Goal: Information Seeking & Learning: Compare options

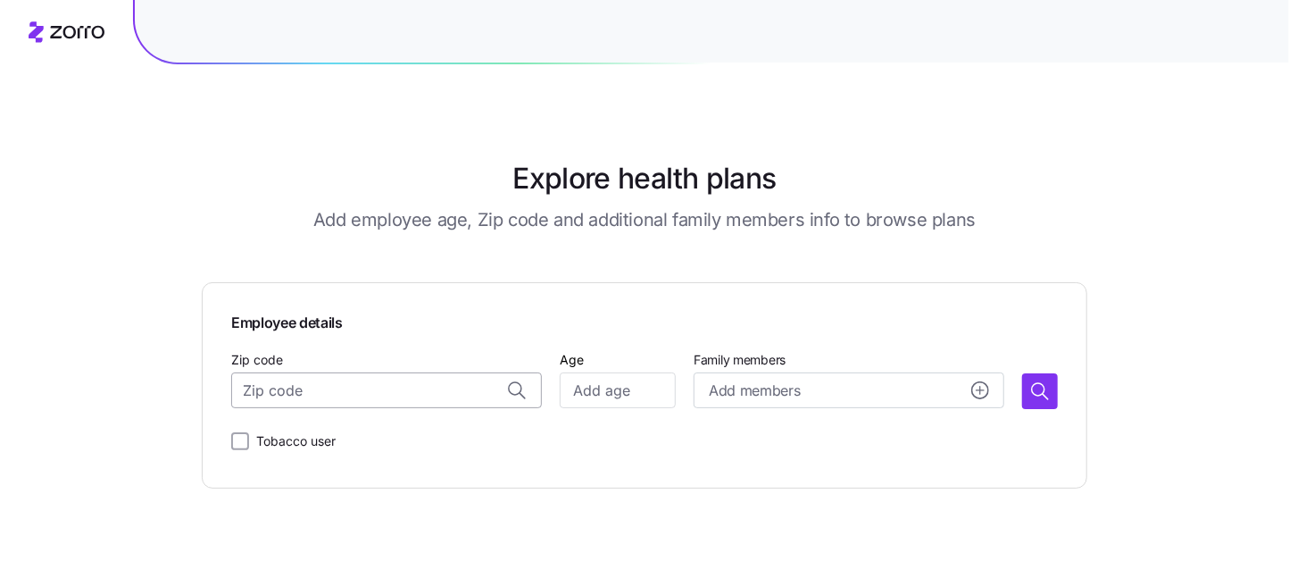
click at [315, 389] on input "Zip code" at bounding box center [386, 390] width 311 height 36
type input "92592"
type input "57"
click at [714, 389] on span "Add members" at bounding box center [754, 390] width 91 height 22
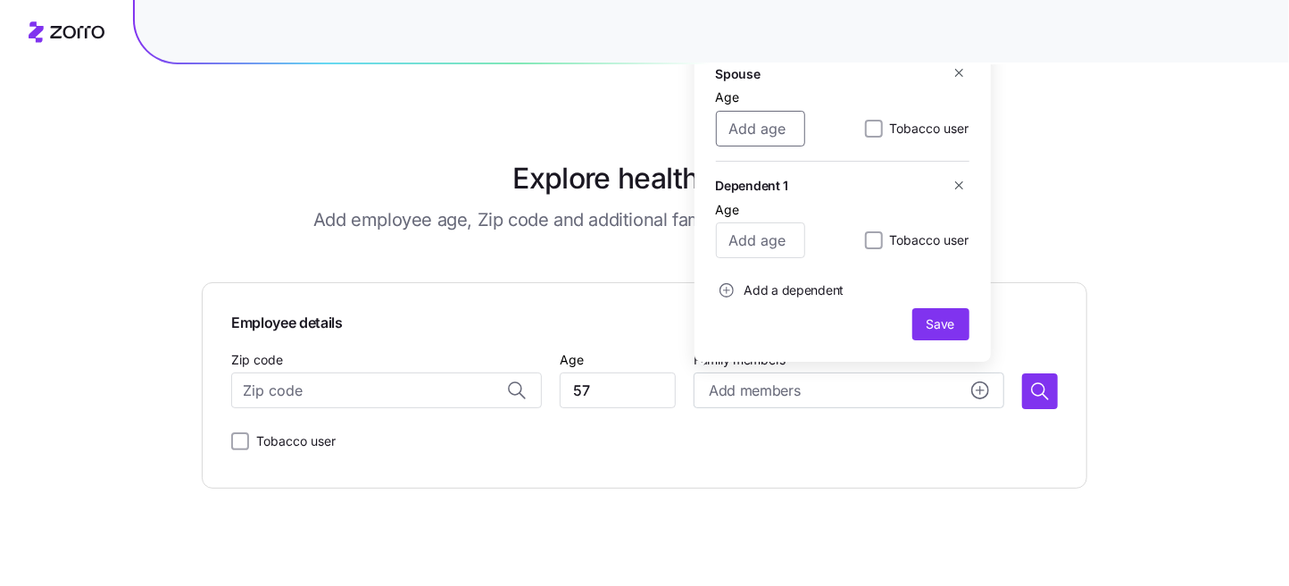
click at [769, 133] on input "Age" at bounding box center [760, 129] width 89 height 36
type input "57"
click at [773, 249] on input "Age" at bounding box center [760, 240] width 89 height 36
type input "21"
click at [917, 313] on button "Save" at bounding box center [940, 324] width 57 height 32
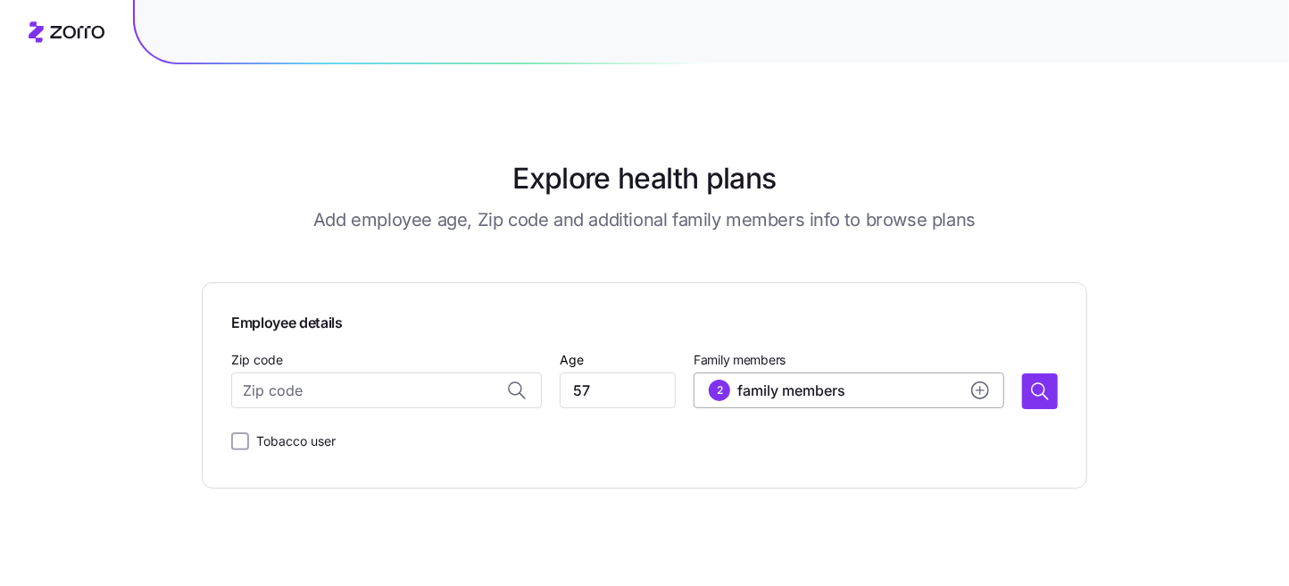
click at [987, 384] on icon "add icon" at bounding box center [980, 390] width 18 height 18
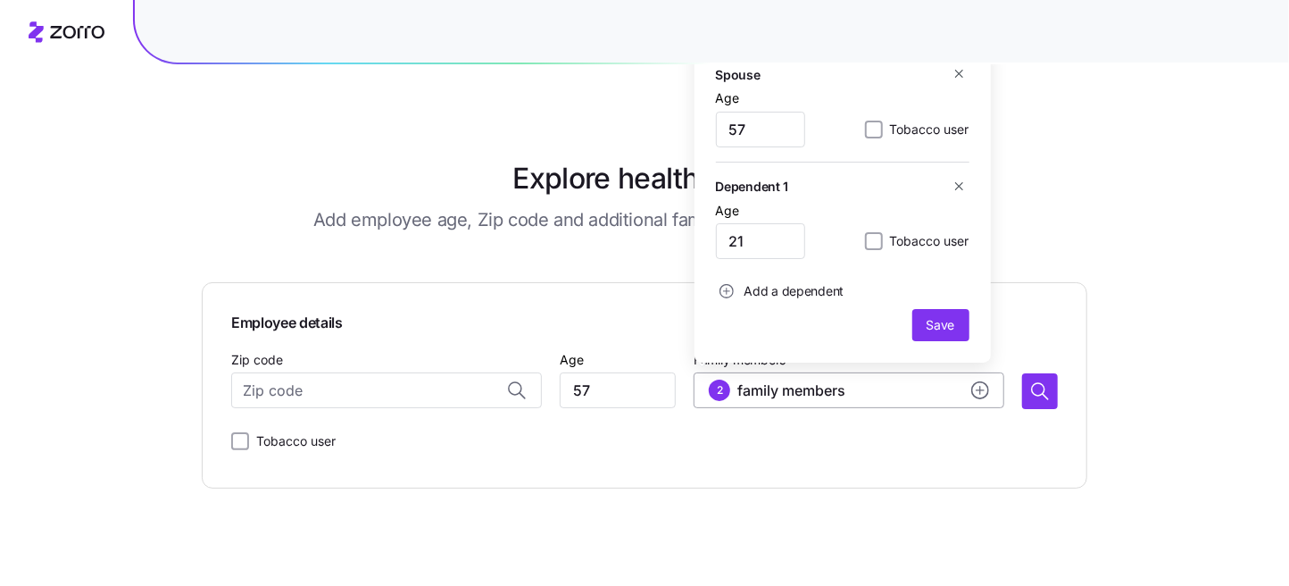
click at [987, 385] on circle "add icon" at bounding box center [980, 390] width 16 height 16
click at [877, 431] on div "Tobacco user" at bounding box center [644, 441] width 827 height 36
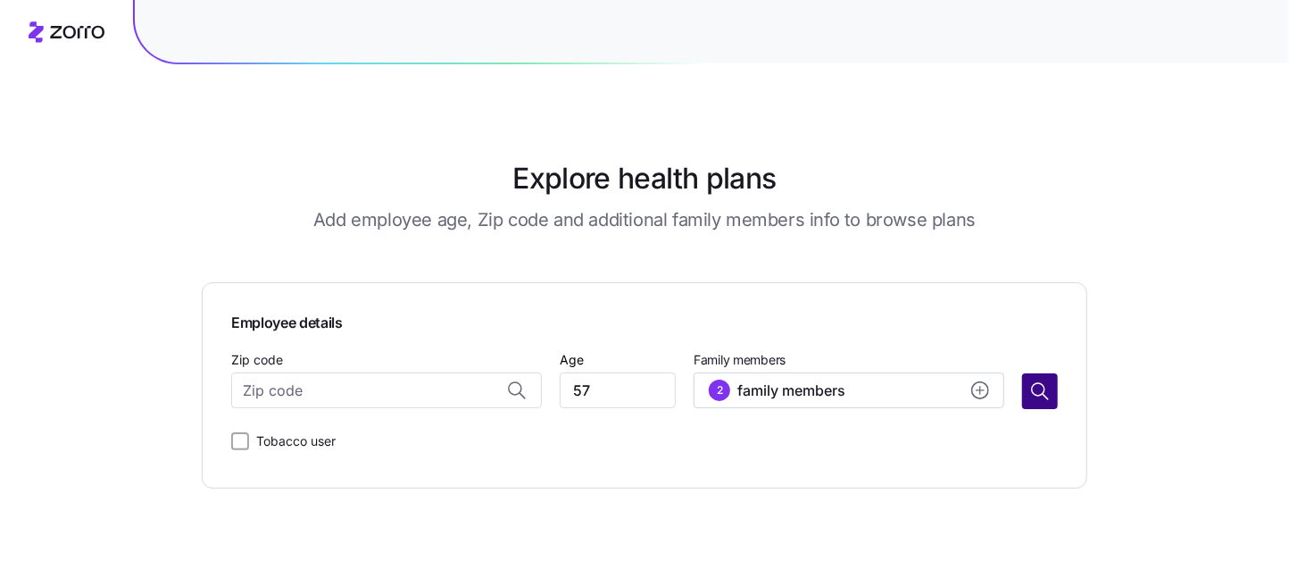
click at [1032, 395] on icon "button" at bounding box center [1039, 390] width 21 height 21
click at [370, 379] on input "Zip code" at bounding box center [386, 390] width 311 height 36
type input "92592"
click at [1038, 402] on button "button" at bounding box center [1040, 391] width 36 height 36
click at [413, 376] on input "Zip code" at bounding box center [386, 390] width 311 height 36
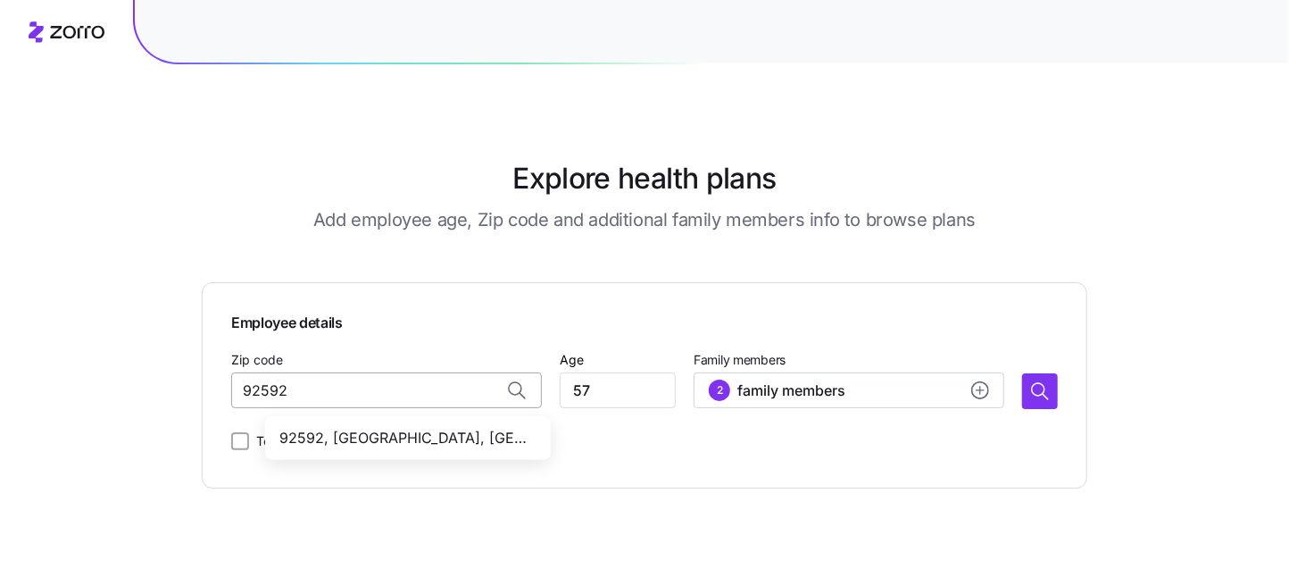
type input "92592"
click at [365, 387] on input "Zip code" at bounding box center [386, 390] width 311 height 36
click at [378, 430] on span "92592, [GEOGRAPHIC_DATA], [GEOGRAPHIC_DATA]" at bounding box center [404, 438] width 250 height 22
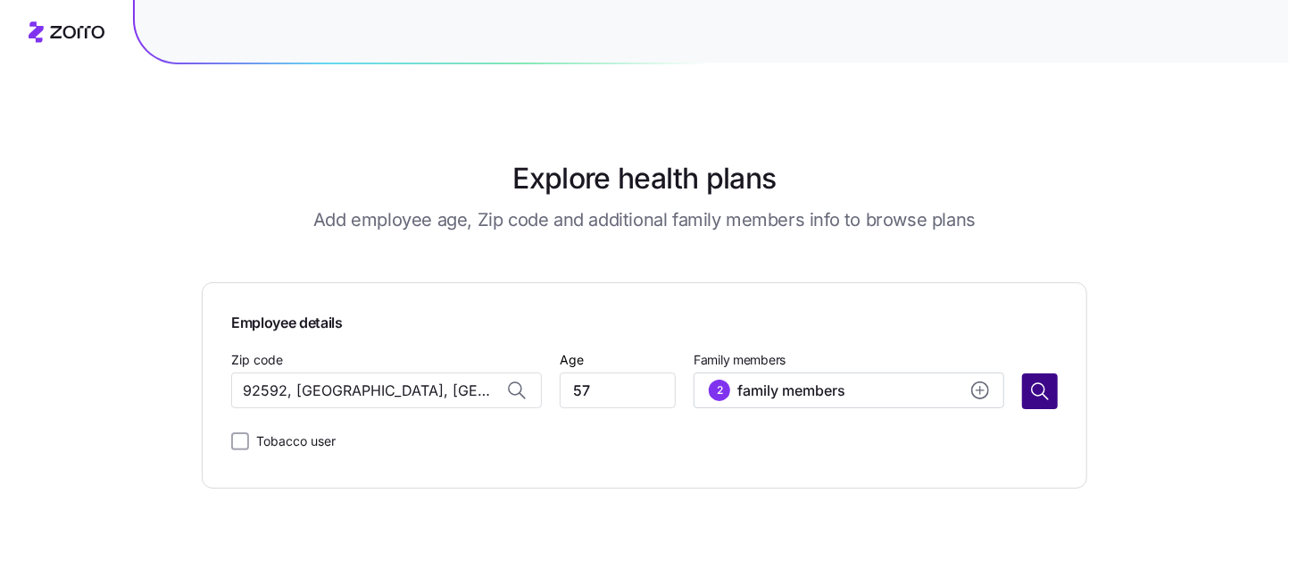
type input "92592, [GEOGRAPHIC_DATA], [GEOGRAPHIC_DATA]"
click at [1027, 395] on button "button" at bounding box center [1040, 391] width 36 height 36
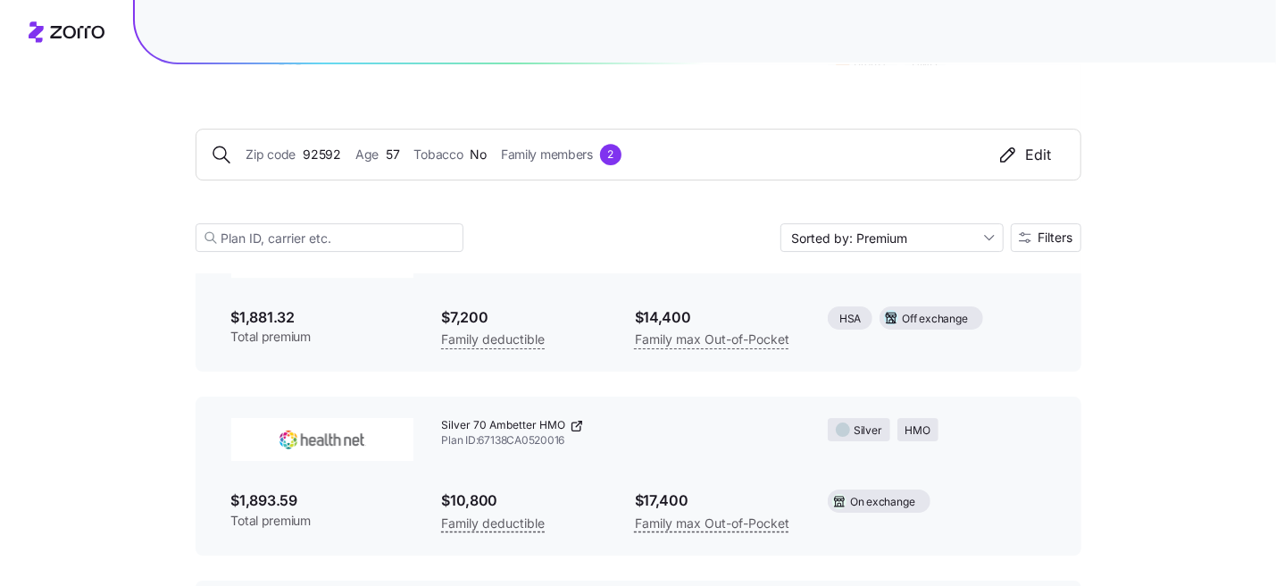
scroll to position [3391, 0]
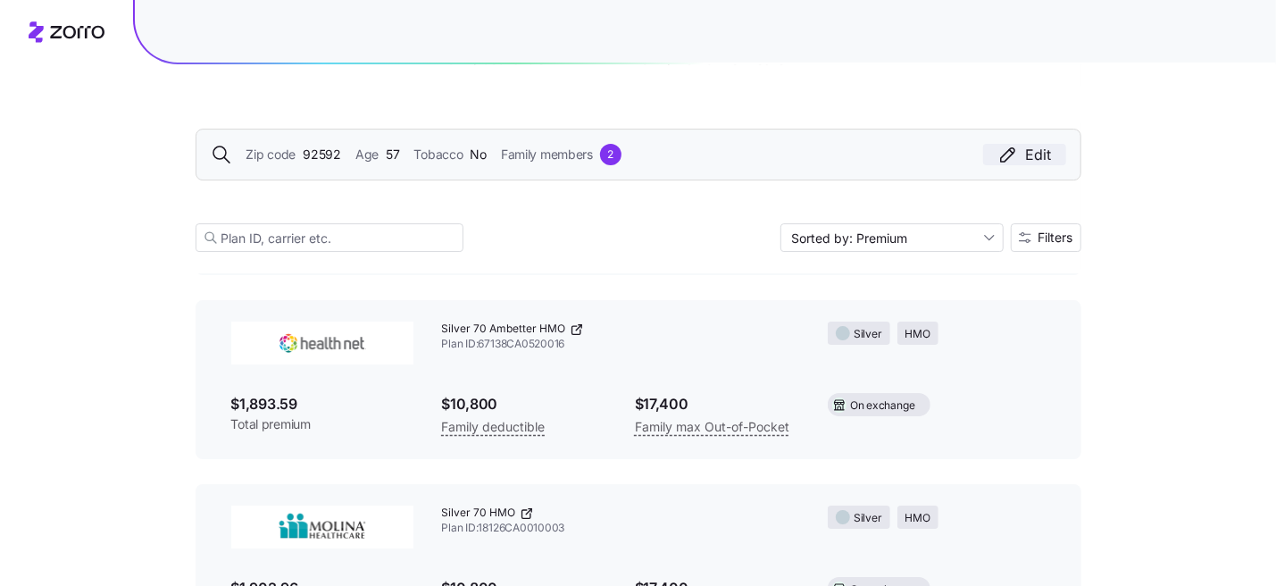
click at [1038, 154] on div "Edit" at bounding box center [1024, 154] width 54 height 21
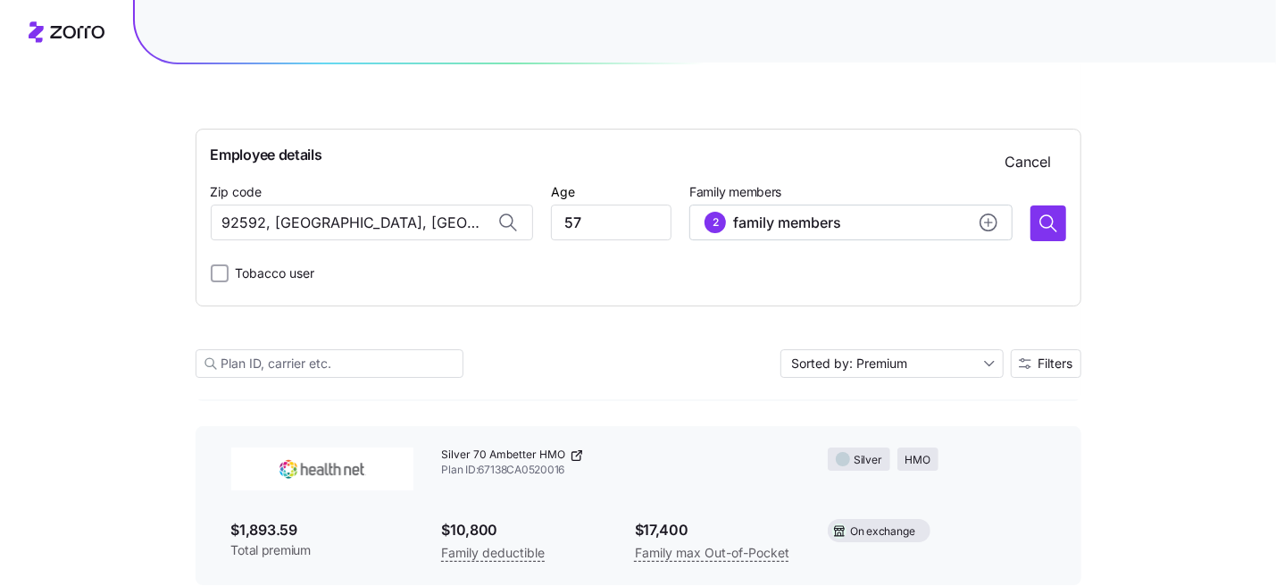
scroll to position [3518, 0]
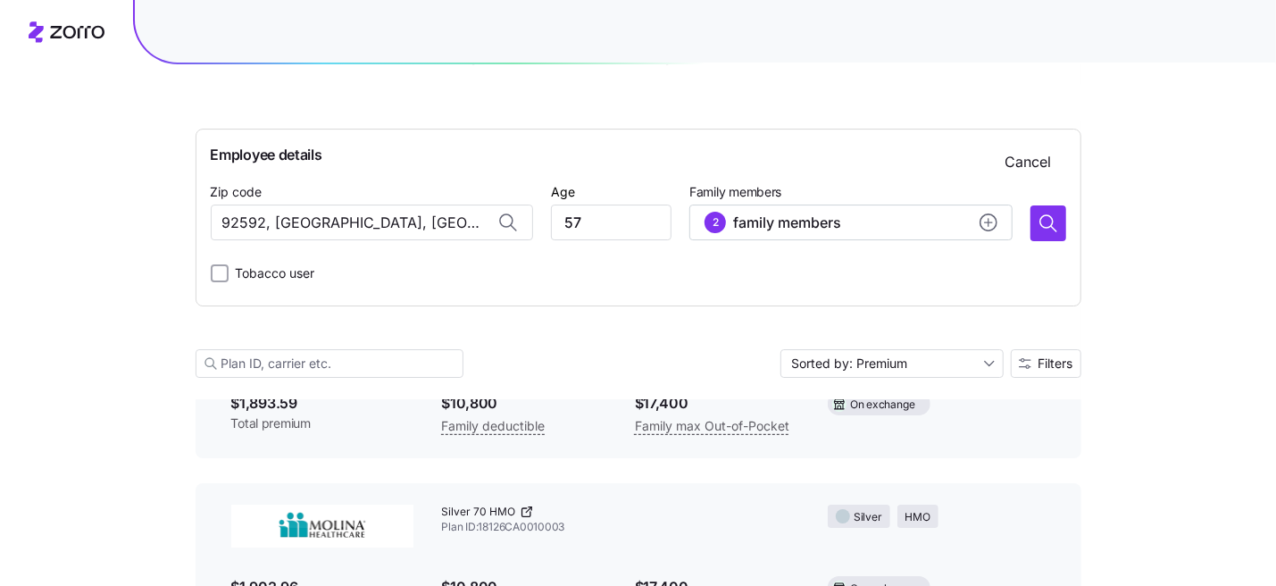
click at [1038, 154] on span "Cancel" at bounding box center [1028, 161] width 46 height 21
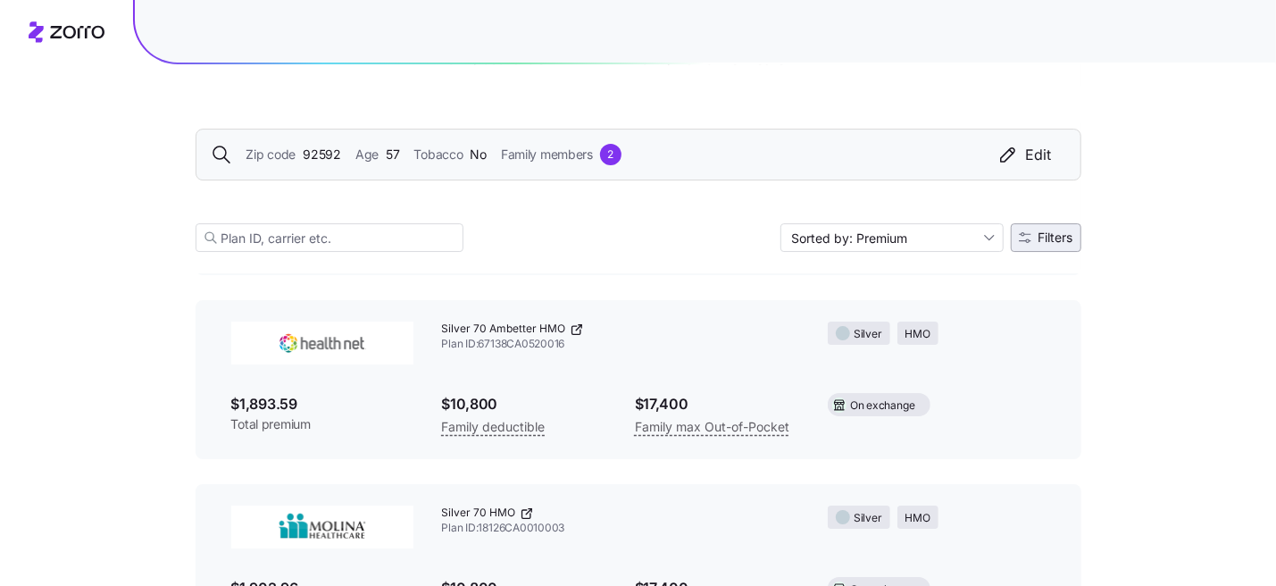
click at [1054, 246] on button "Filters" at bounding box center [1045, 237] width 71 height 29
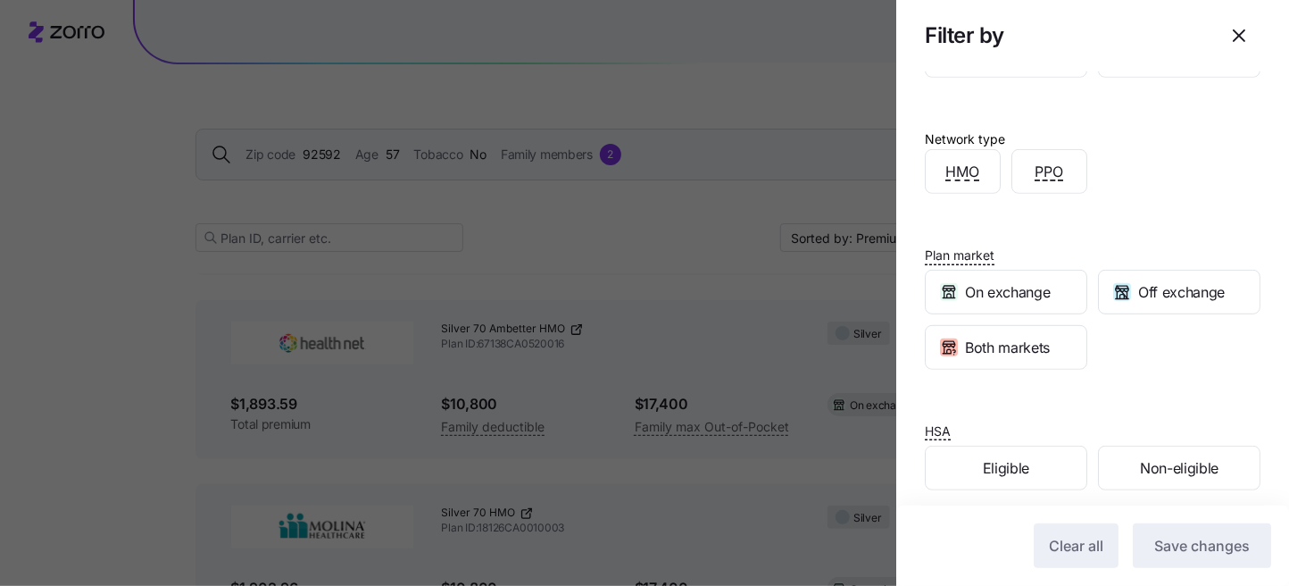
scroll to position [399, 0]
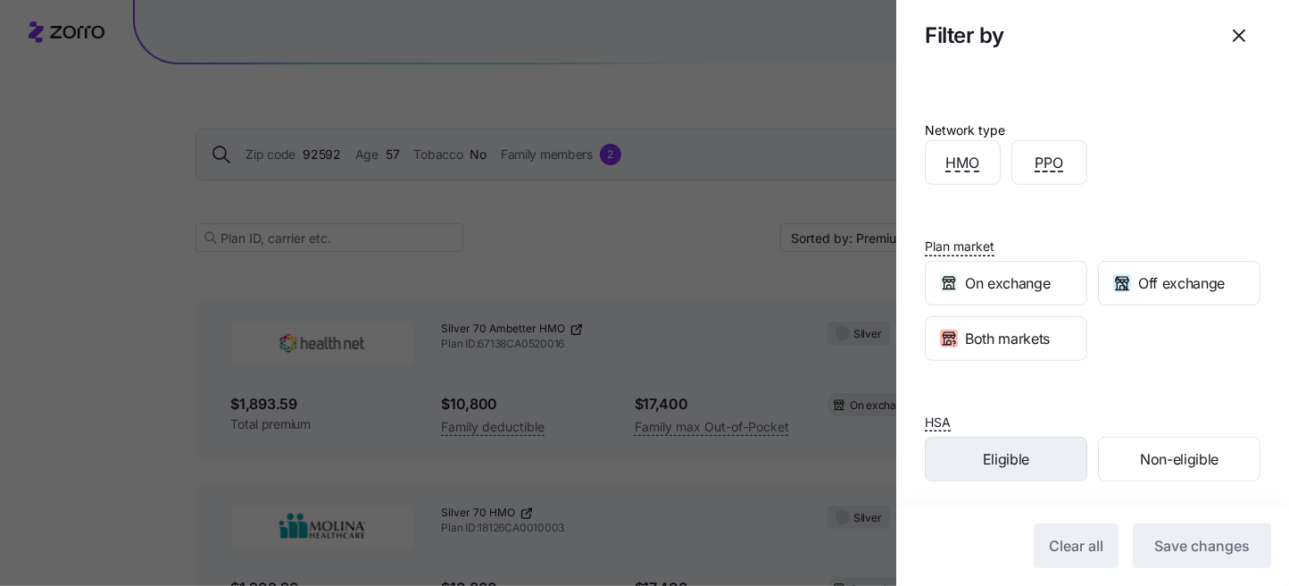
click at [1039, 457] on div "Eligible" at bounding box center [1006, 458] width 161 height 43
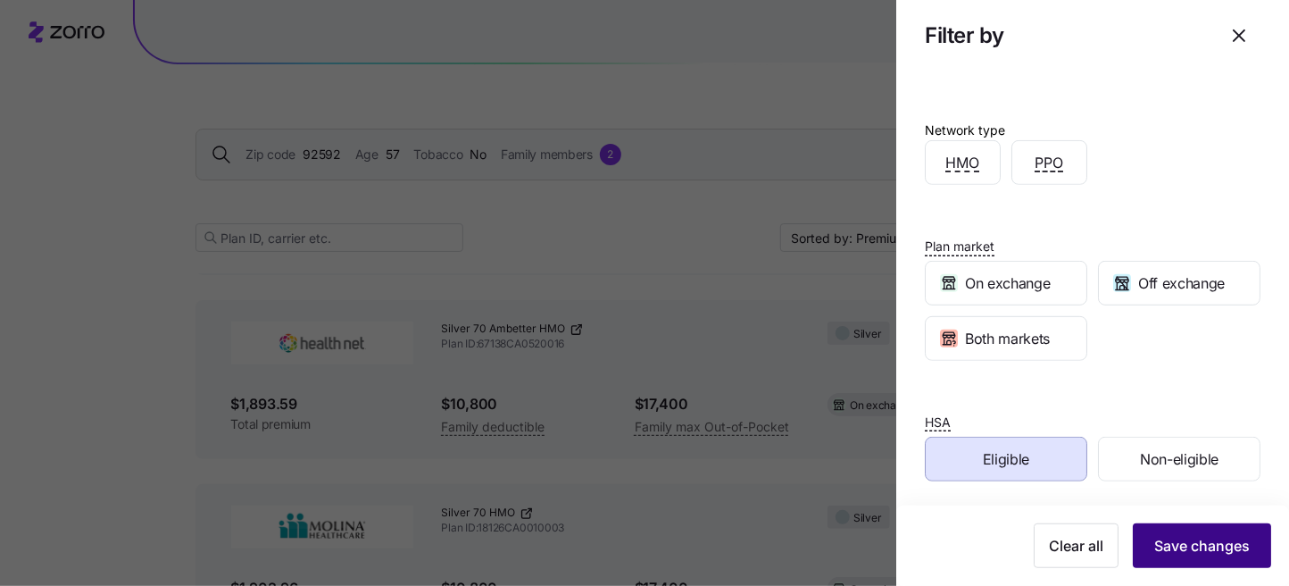
click at [1193, 546] on span "Save changes" at bounding box center [1202, 545] width 96 height 21
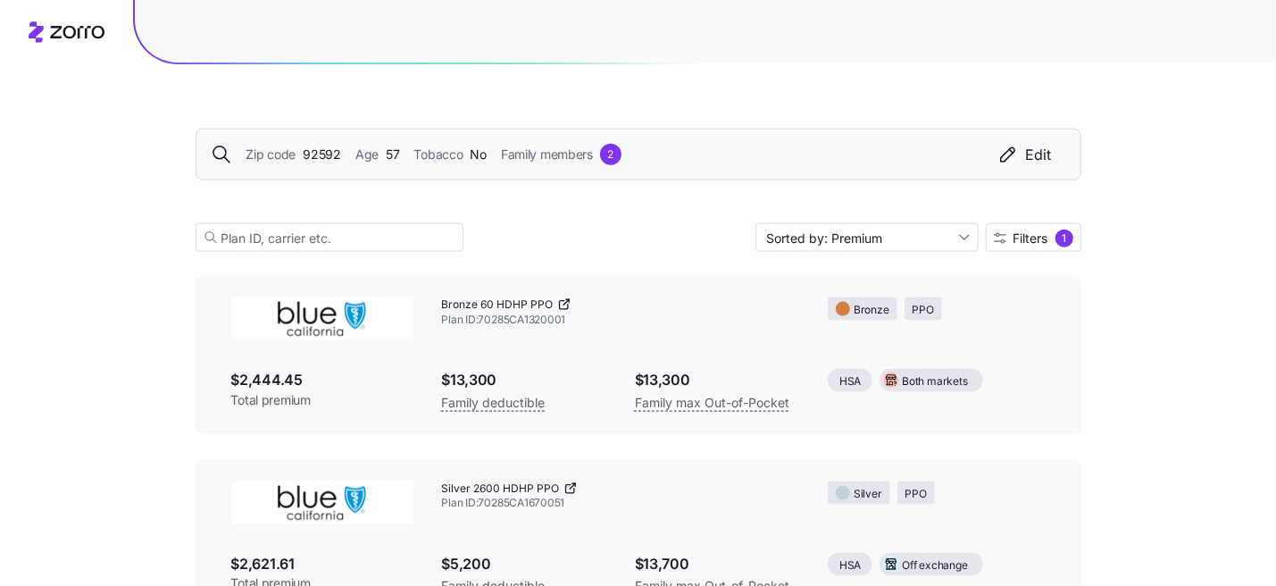
scroll to position [1182, 0]
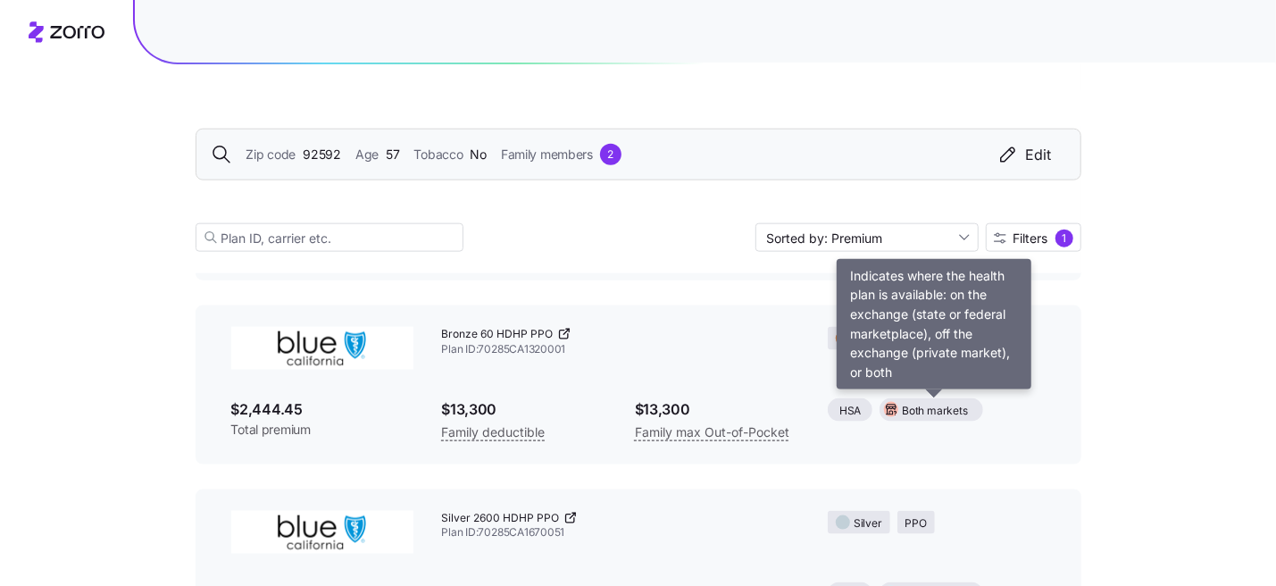
click at [903, 414] on span "Both markets" at bounding box center [934, 411] width 65 height 17
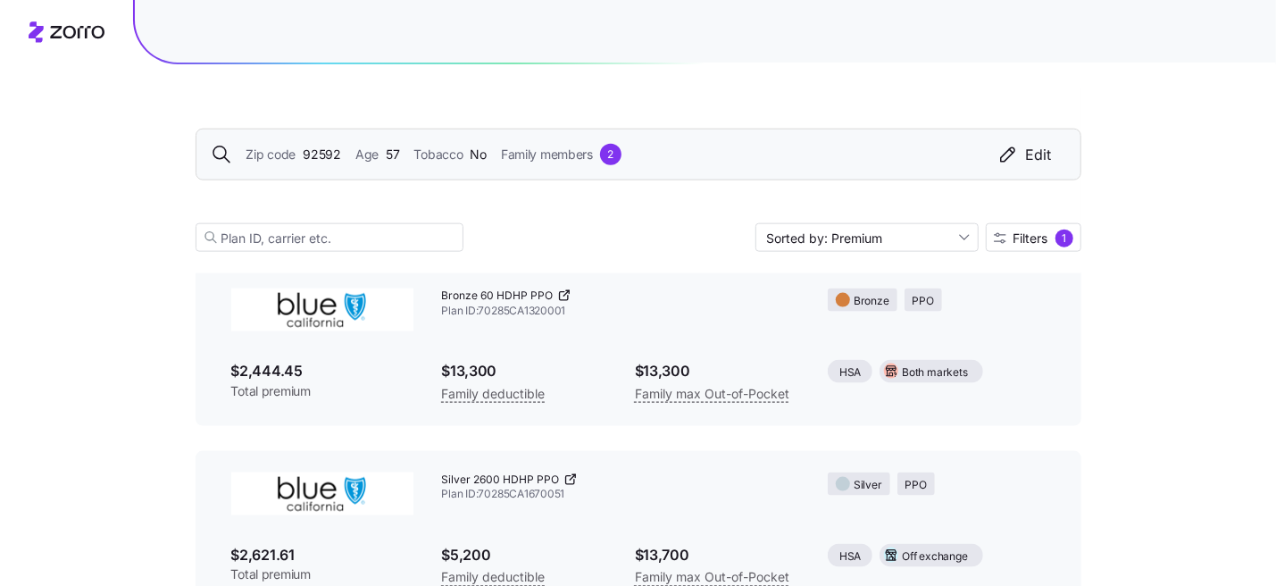
scroll to position [1271, 0]
